Goal: Task Accomplishment & Management: Use online tool/utility

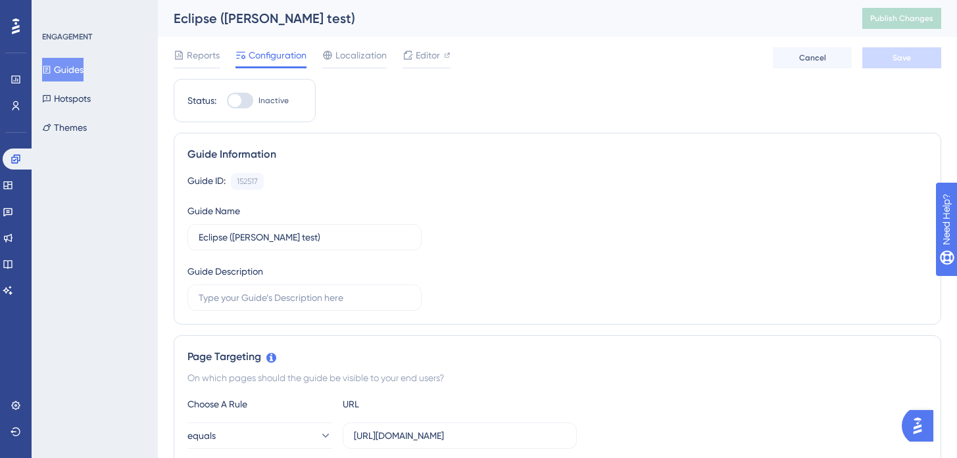
click at [71, 70] on button "Guides" at bounding box center [62, 70] width 41 height 24
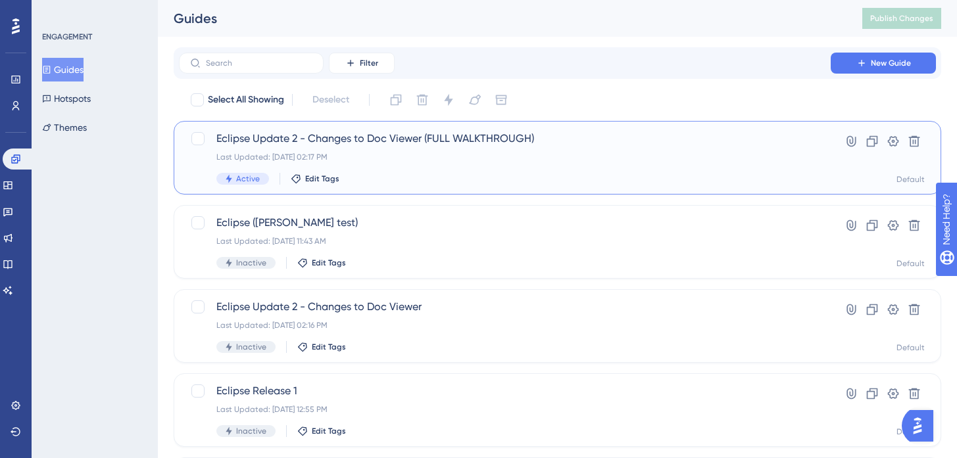
click at [428, 164] on div "Eclipse Update 2 - Changes to Doc Viewer (FULL WALKTHROUGH) Last Updated: [DATE…" at bounding box center [504, 158] width 577 height 54
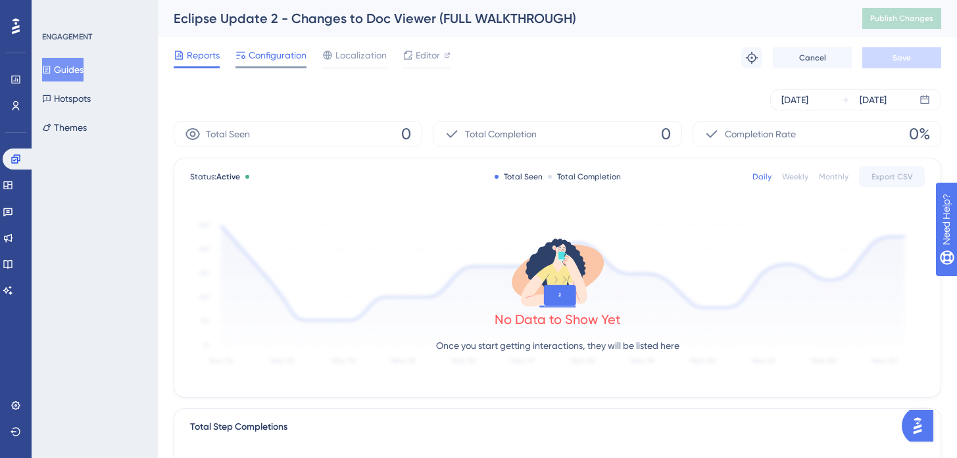
click at [248, 64] on div "Configuration" at bounding box center [270, 57] width 71 height 21
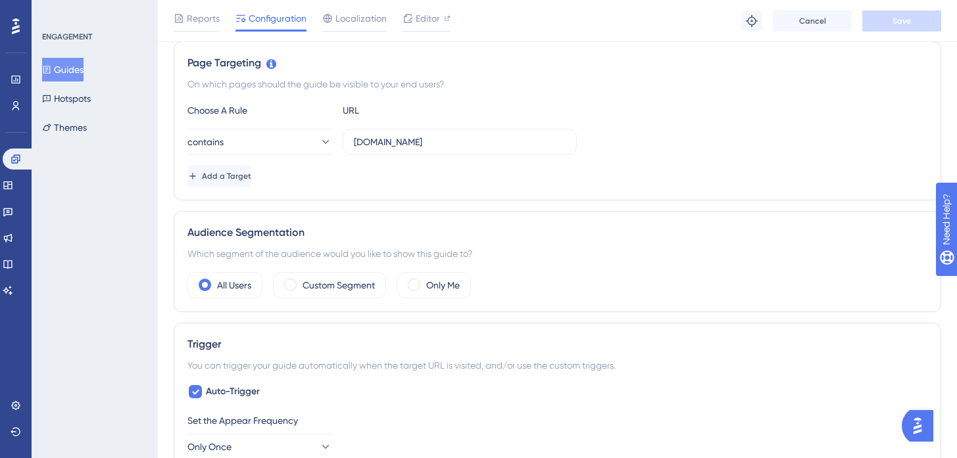
scroll to position [299, 0]
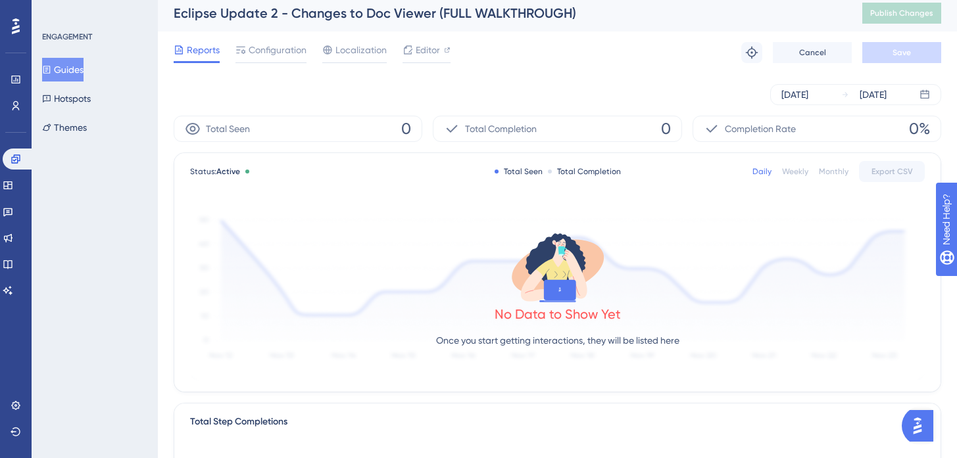
click at [84, 70] on button "Guides" at bounding box center [62, 70] width 41 height 24
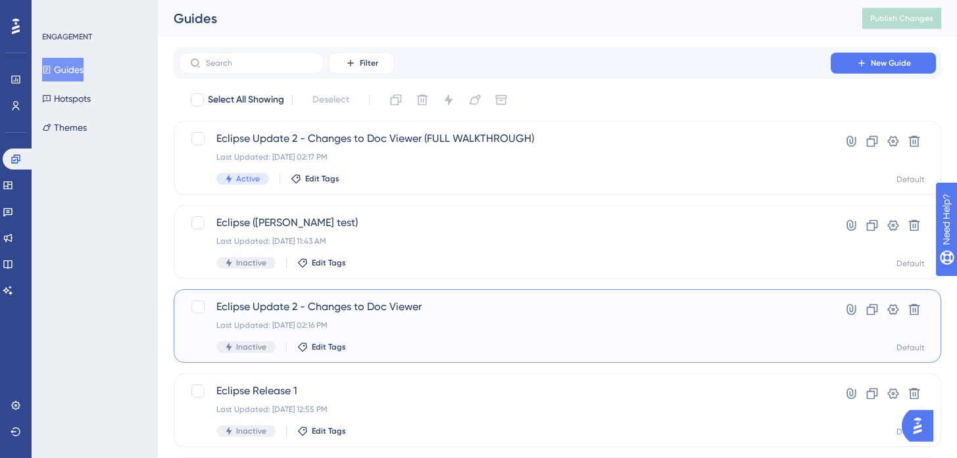
click at [440, 331] on div "Eclipse Update 2 - Changes to Doc Viewer Last Updated: [DATE] 02:16 PM Inactive…" at bounding box center [504, 326] width 577 height 54
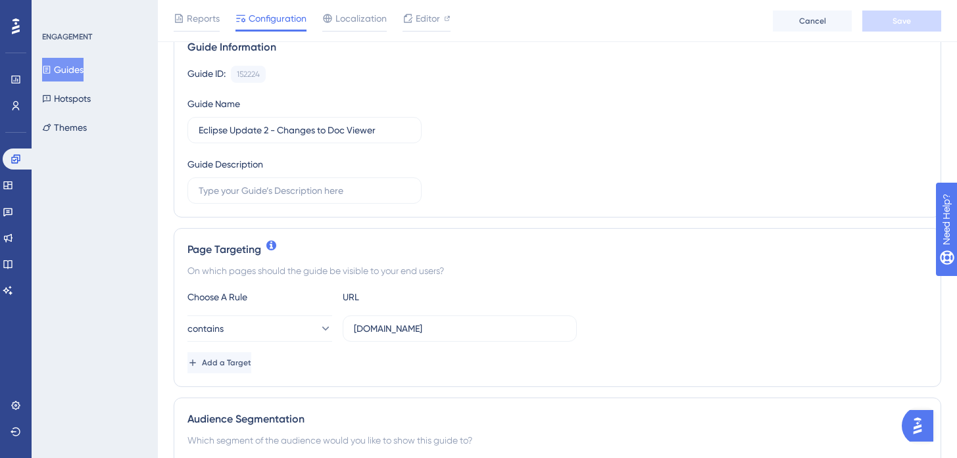
scroll to position [114, 0]
click at [60, 68] on button "Guides" at bounding box center [62, 70] width 41 height 24
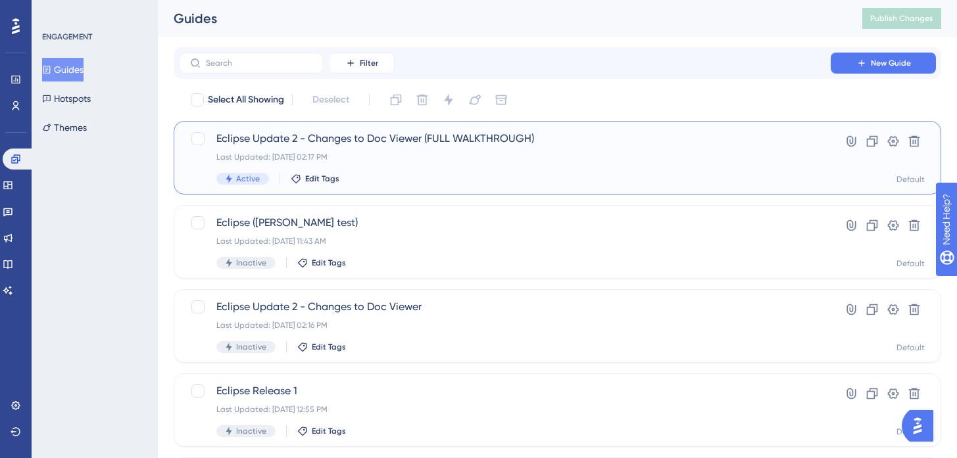
click at [544, 153] on div "Last Updated: [DATE] 02:17 PM" at bounding box center [504, 157] width 577 height 11
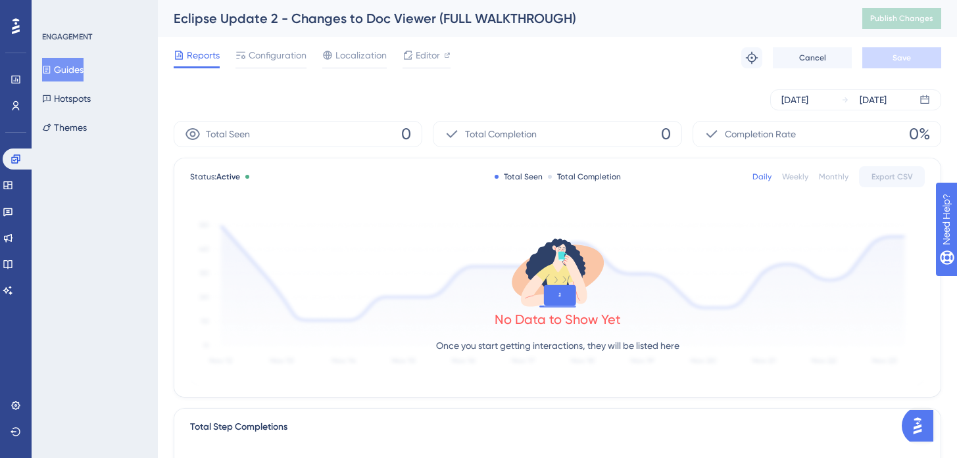
scroll to position [12, 0]
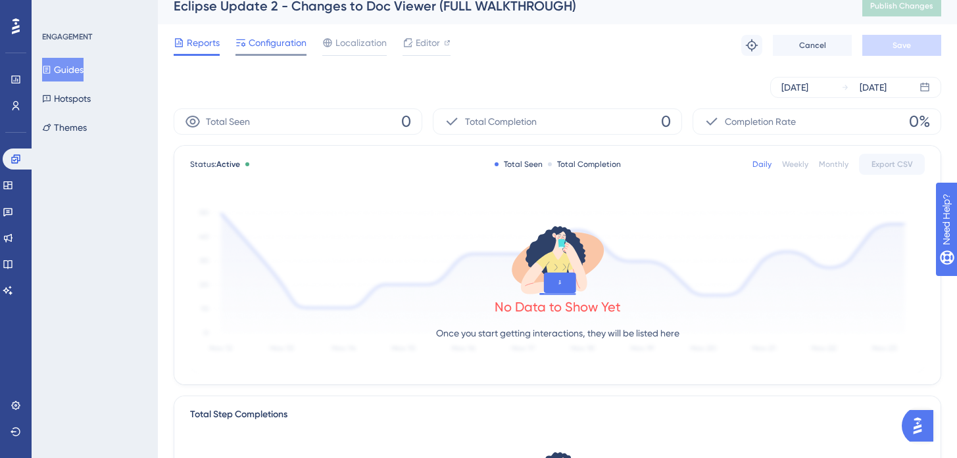
click at [294, 53] on div "Configuration" at bounding box center [270, 45] width 71 height 21
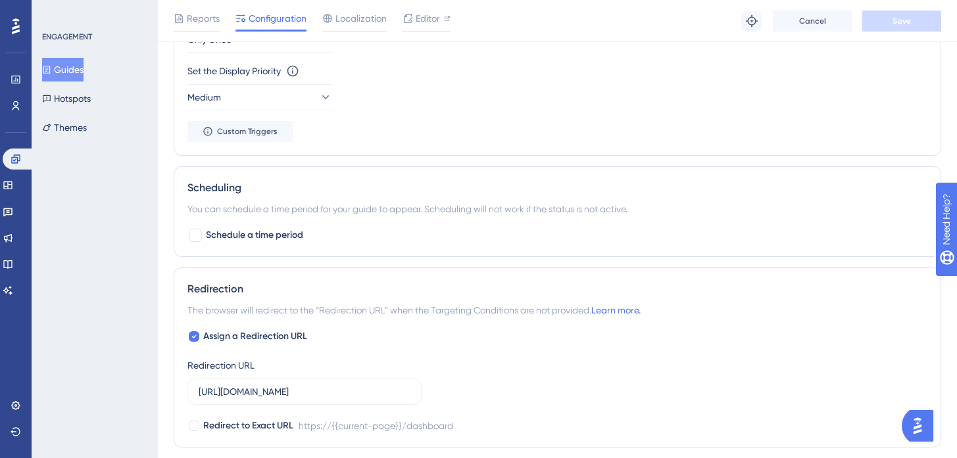
scroll to position [716, 0]
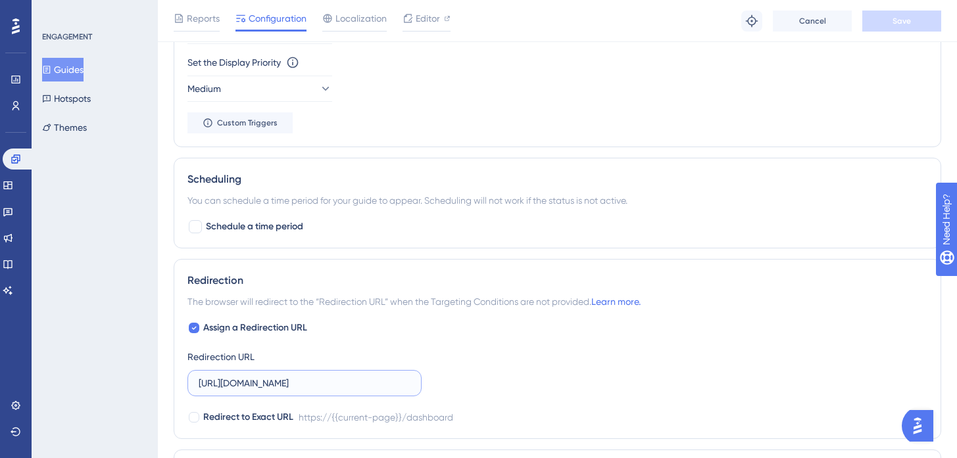
click at [331, 383] on input "[URL][DOMAIN_NAME]" at bounding box center [305, 383] width 212 height 14
paste input "[DOMAIN_NAME][URL]"
type input "[URL][DOMAIN_NAME]"
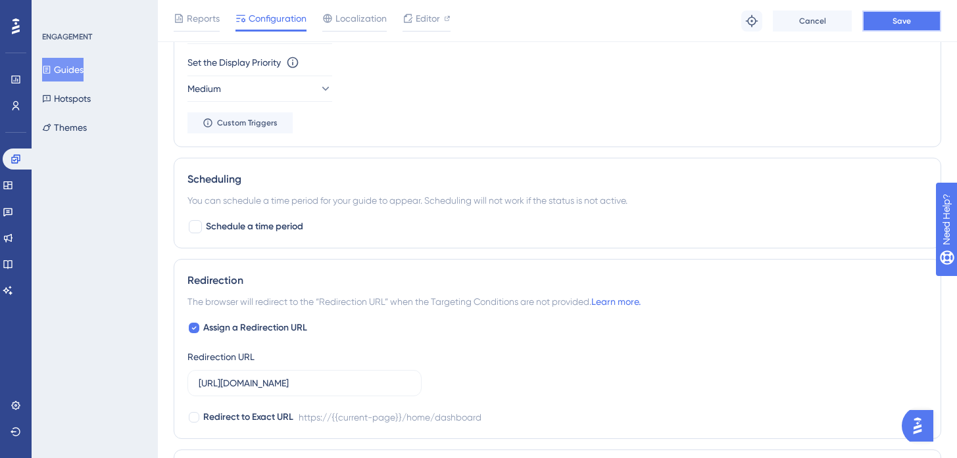
click at [900, 26] on button "Save" at bounding box center [901, 21] width 79 height 21
click at [71, 77] on button "Guides" at bounding box center [62, 70] width 41 height 24
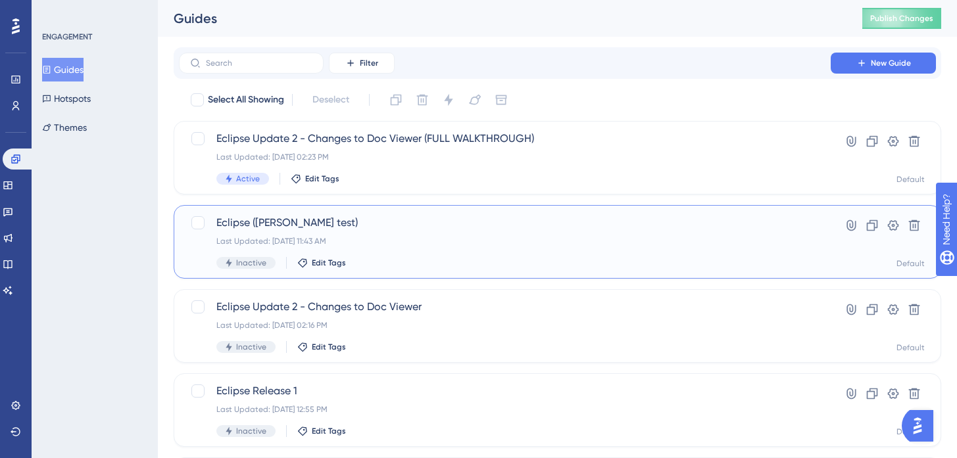
click at [376, 247] on div "Eclipse ([PERSON_NAME] test) Last Updated: [DATE] 11:43 AM Inactive Edit Tags" at bounding box center [504, 242] width 577 height 54
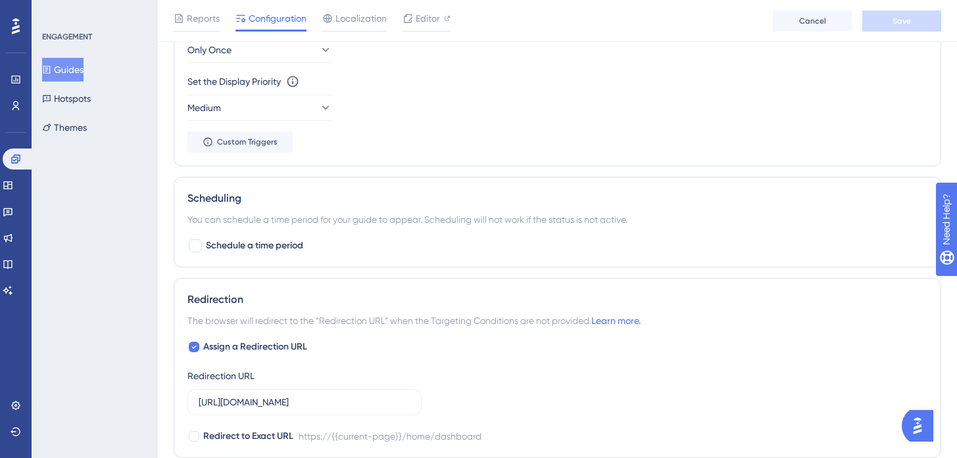
scroll to position [697, 0]
click at [66, 71] on button "Guides" at bounding box center [62, 70] width 41 height 24
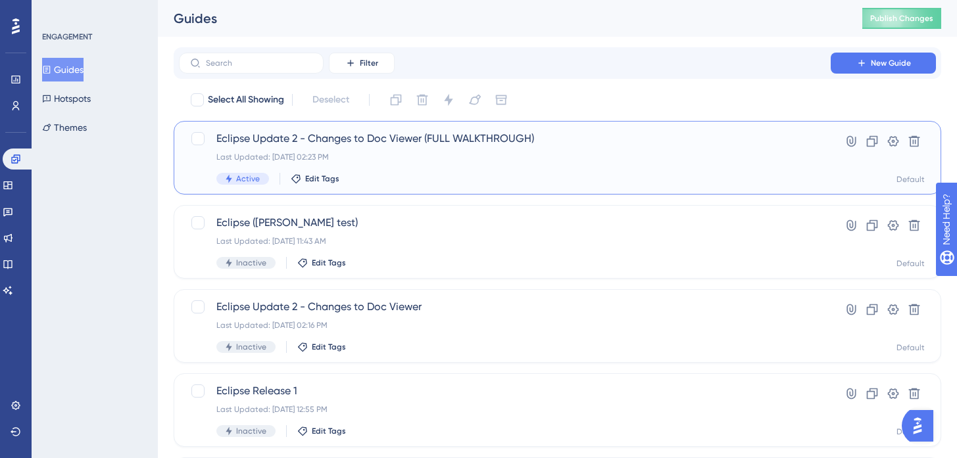
click at [415, 162] on div "Last Updated: [DATE] 02:23 PM" at bounding box center [504, 157] width 577 height 11
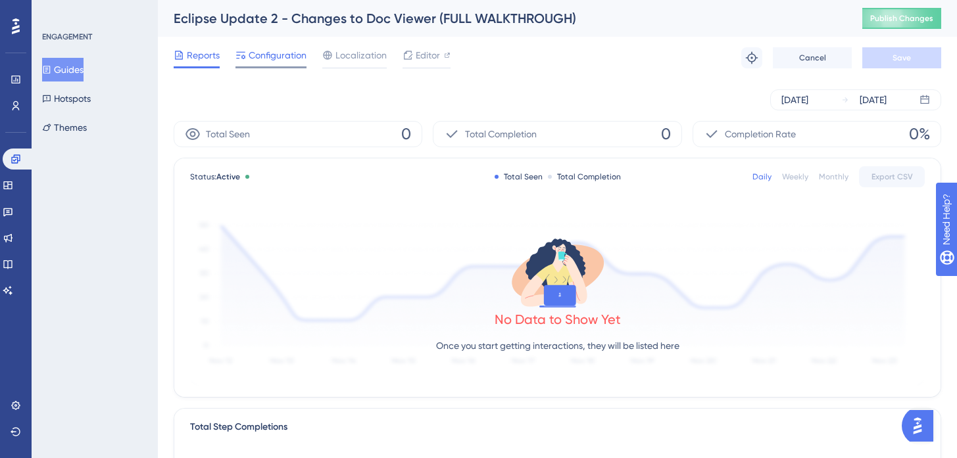
click at [286, 60] on span "Configuration" at bounding box center [278, 55] width 58 height 16
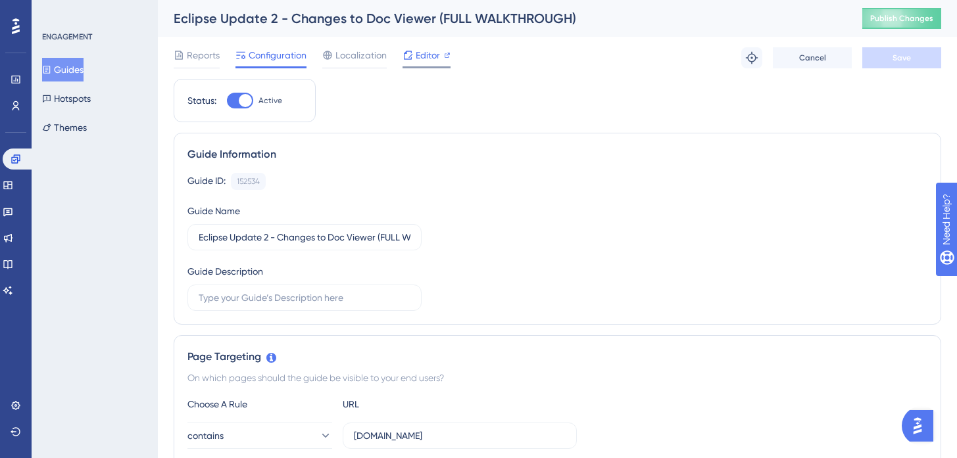
click at [429, 63] on div "Editor" at bounding box center [427, 57] width 48 height 21
